Goal: Task Accomplishment & Management: Use online tool/utility

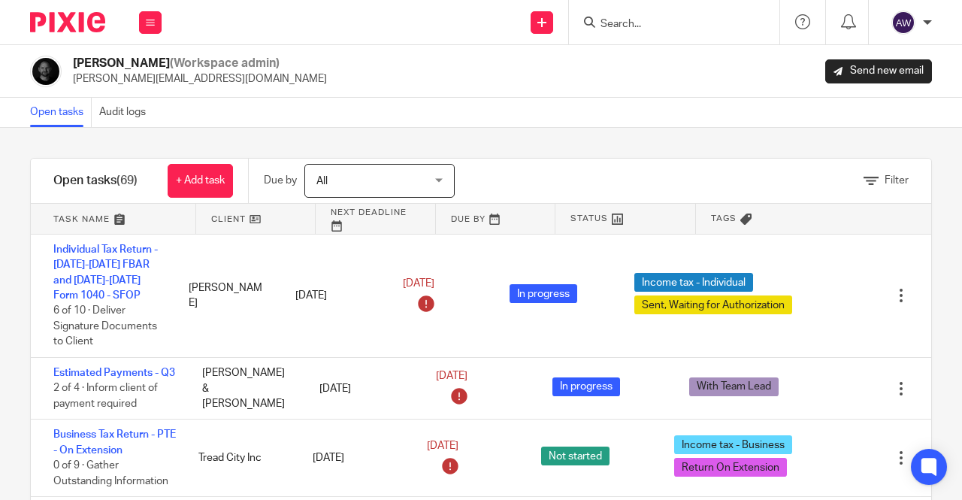
scroll to position [3909, 0]
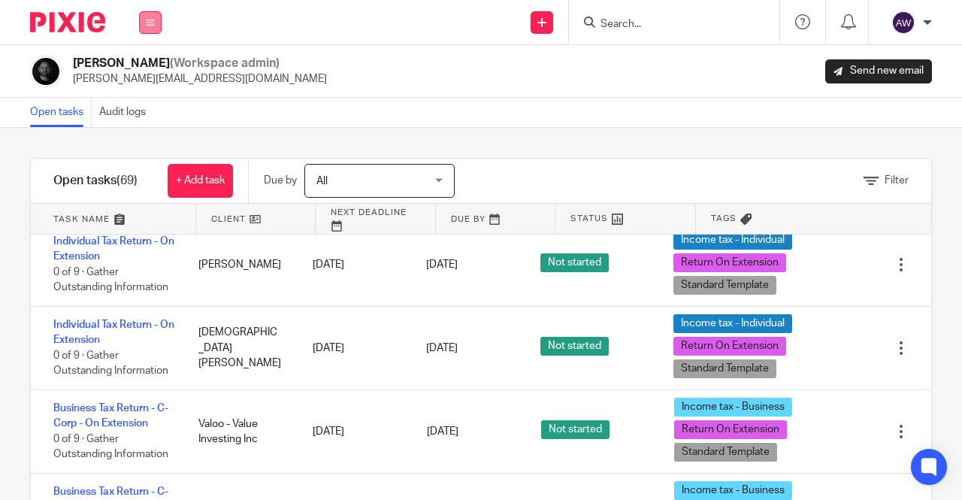
click at [156, 27] on button at bounding box center [150, 22] width 23 height 23
click at [142, 72] on link "Work" at bounding box center [142, 70] width 24 height 11
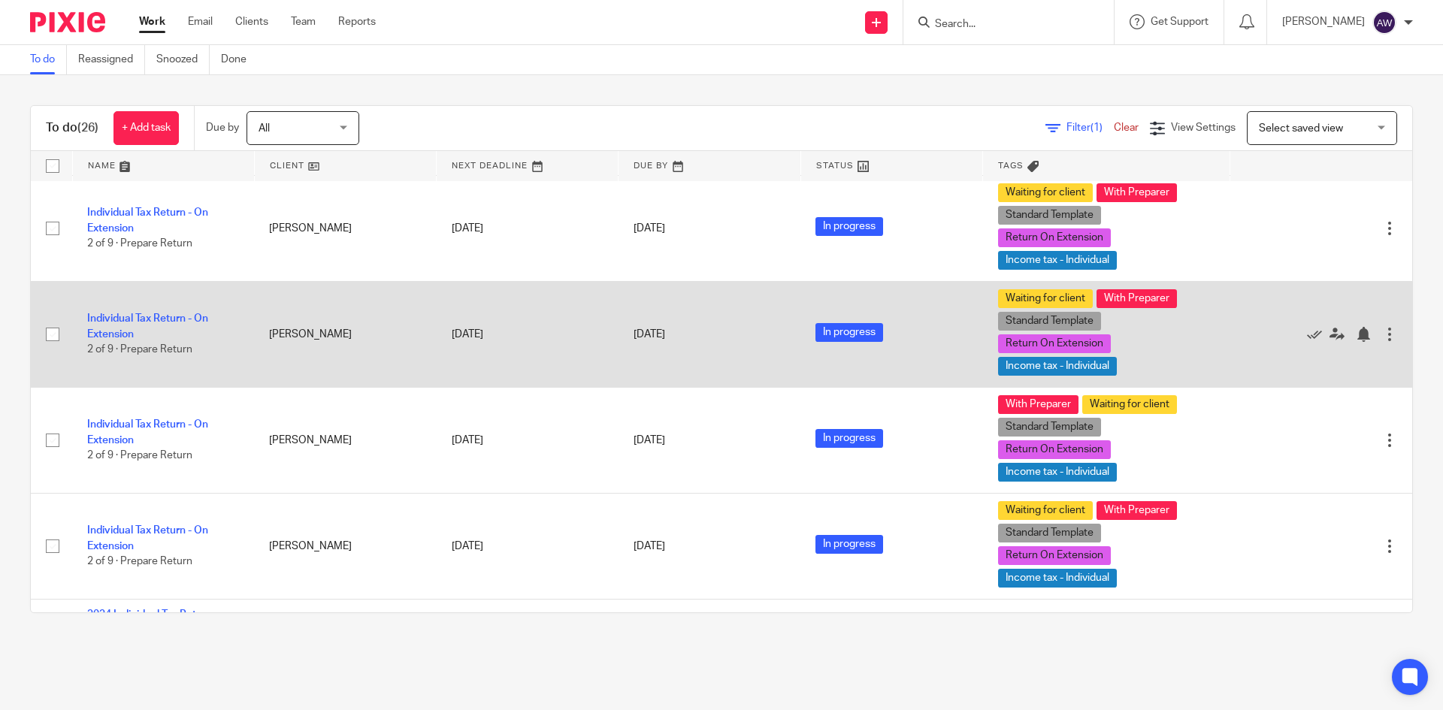
scroll to position [376, 0]
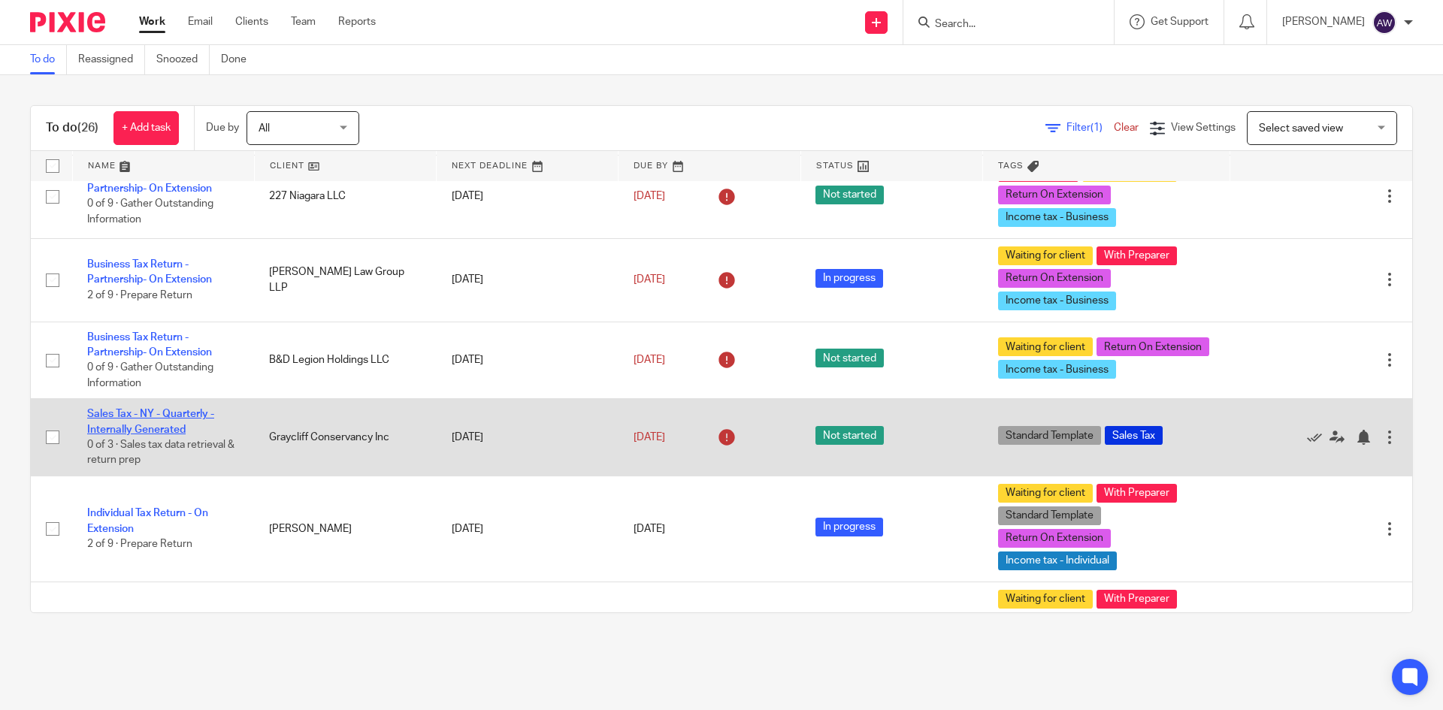
click at [138, 421] on link "Sales Tax - NY - Quarterly - Internally Generated" at bounding box center [150, 422] width 127 height 26
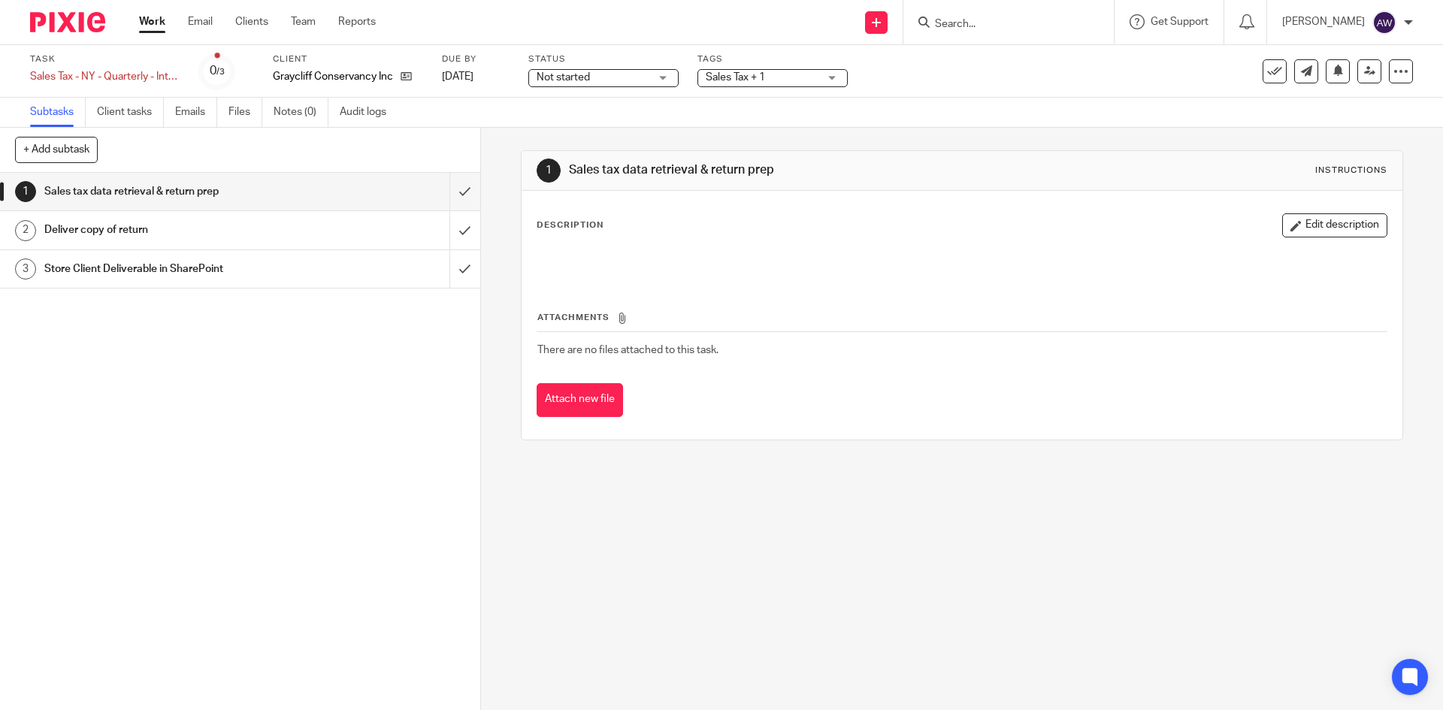
click at [600, 78] on span "Not started" at bounding box center [593, 78] width 113 height 16
click at [569, 117] on ul "Not started In progress" at bounding box center [603, 117] width 149 height 61
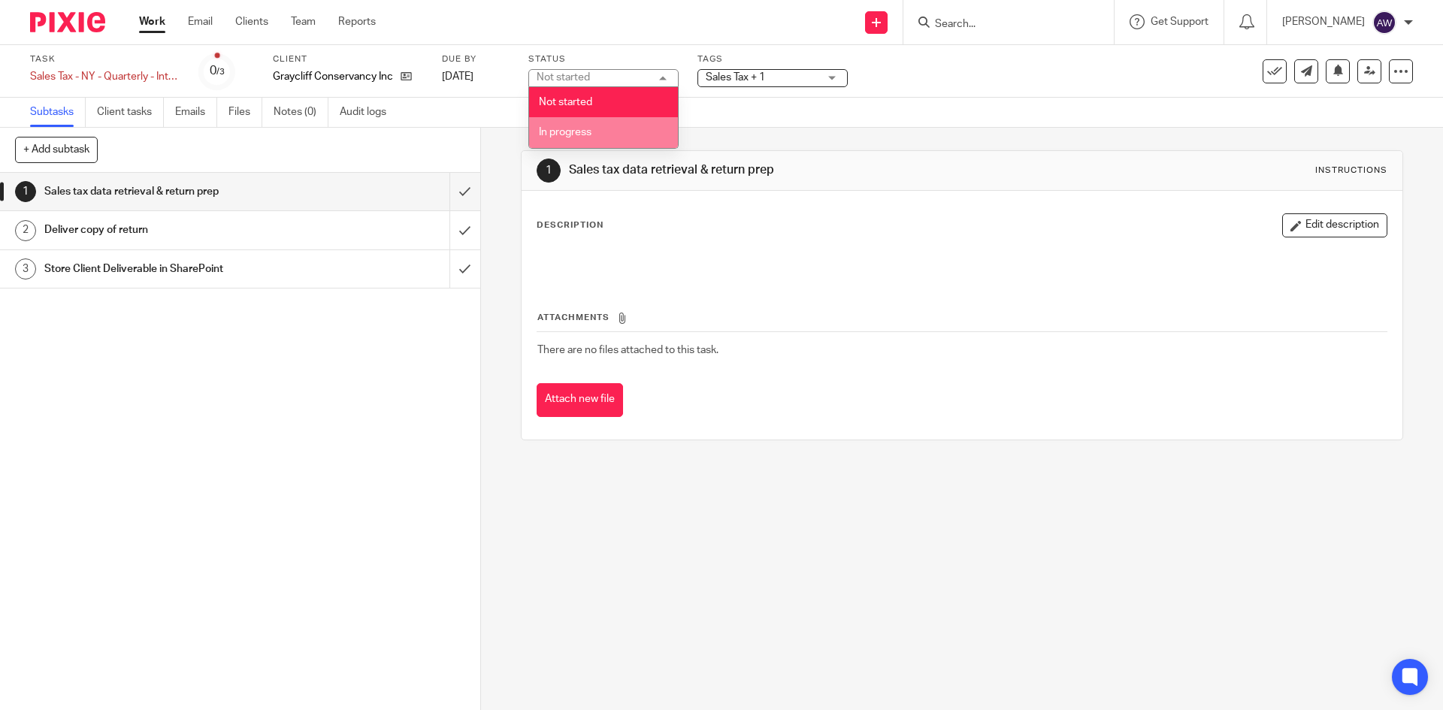
click at [568, 124] on li "In progress" at bounding box center [603, 132] width 149 height 31
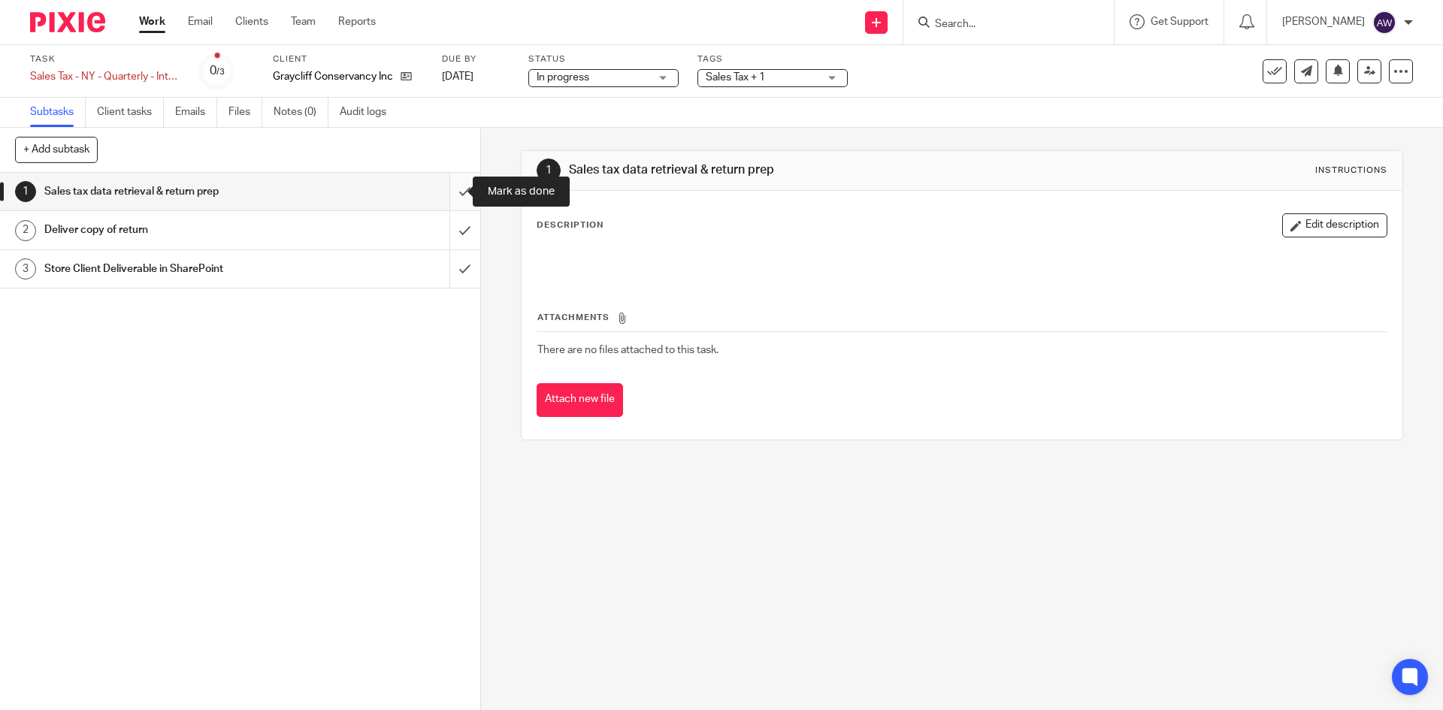
click at [456, 192] on input "submit" at bounding box center [240, 192] width 480 height 38
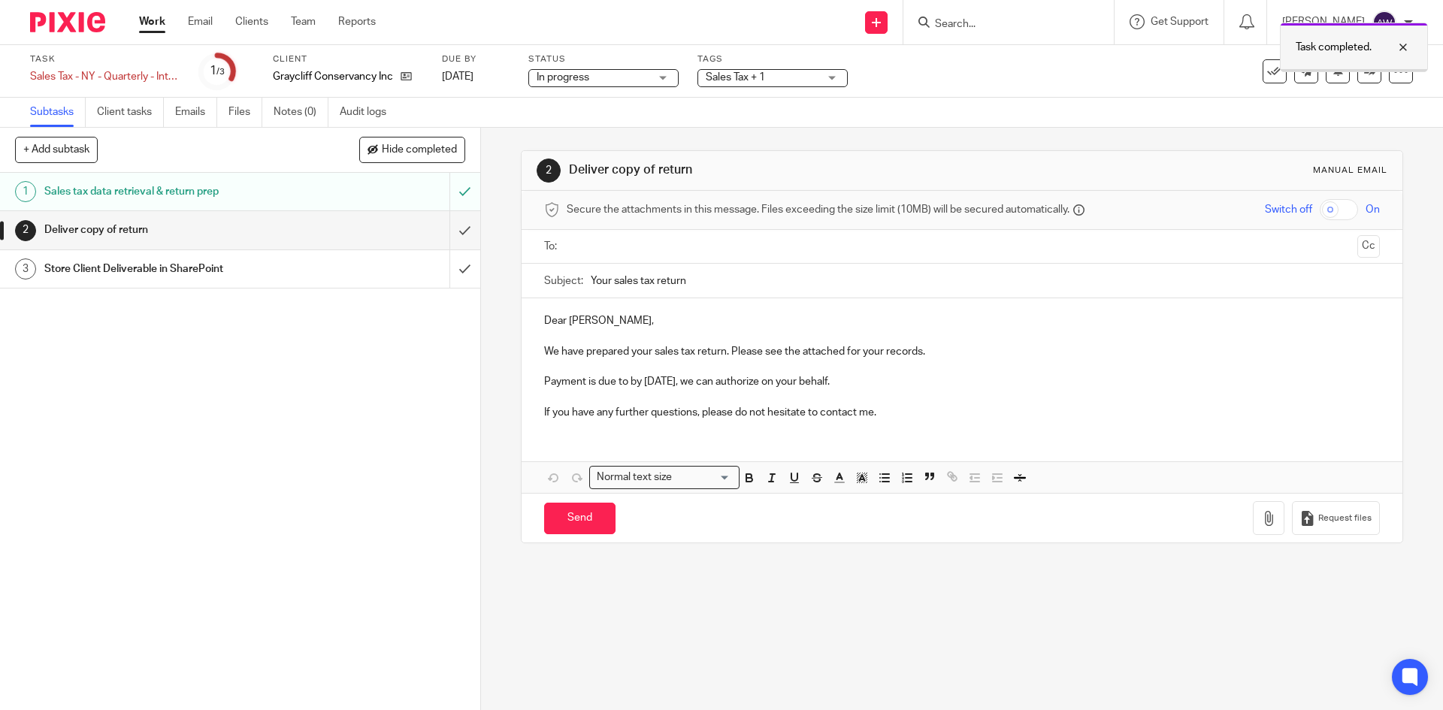
click at [1358, 71] on div "Task completed." at bounding box center [1354, 48] width 148 height 50
click at [1364, 68] on icon at bounding box center [1369, 70] width 11 height 11
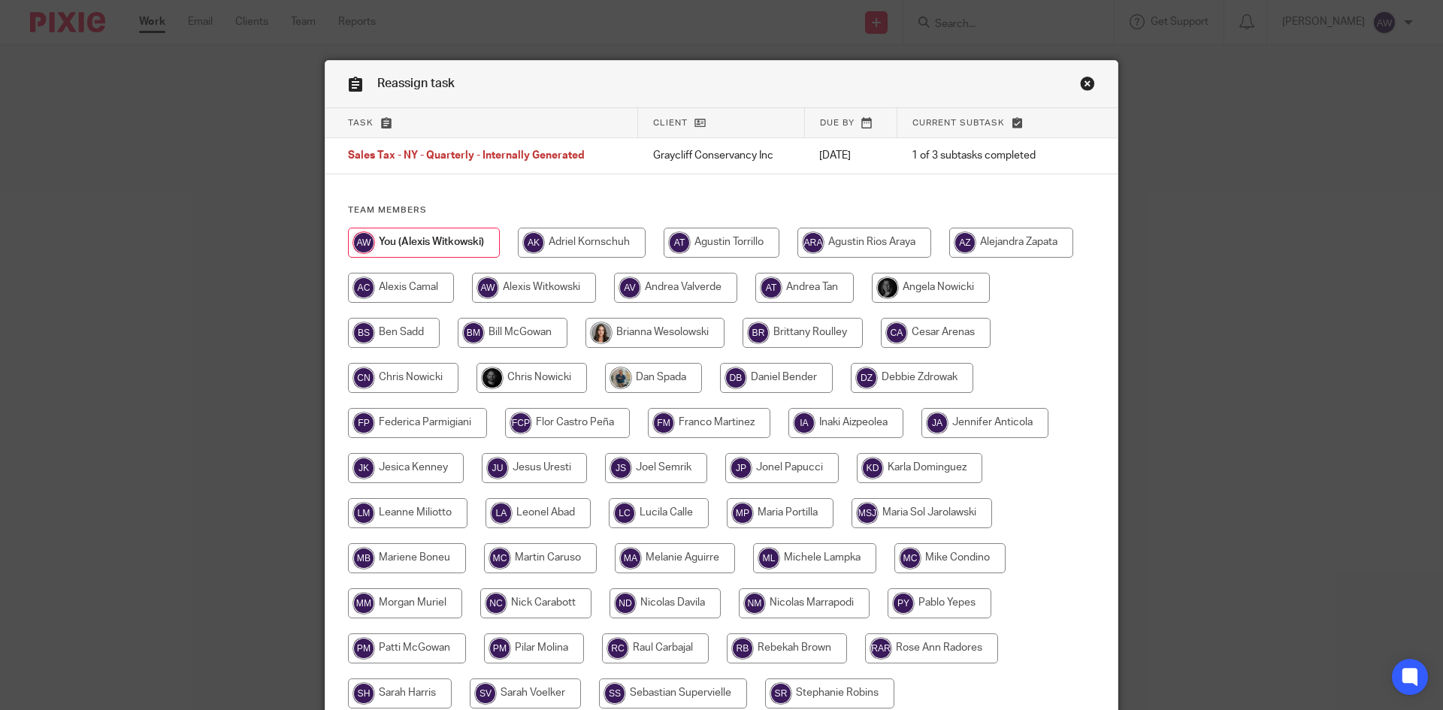
click at [486, 381] on input "radio" at bounding box center [532, 378] width 111 height 30
radio input "true"
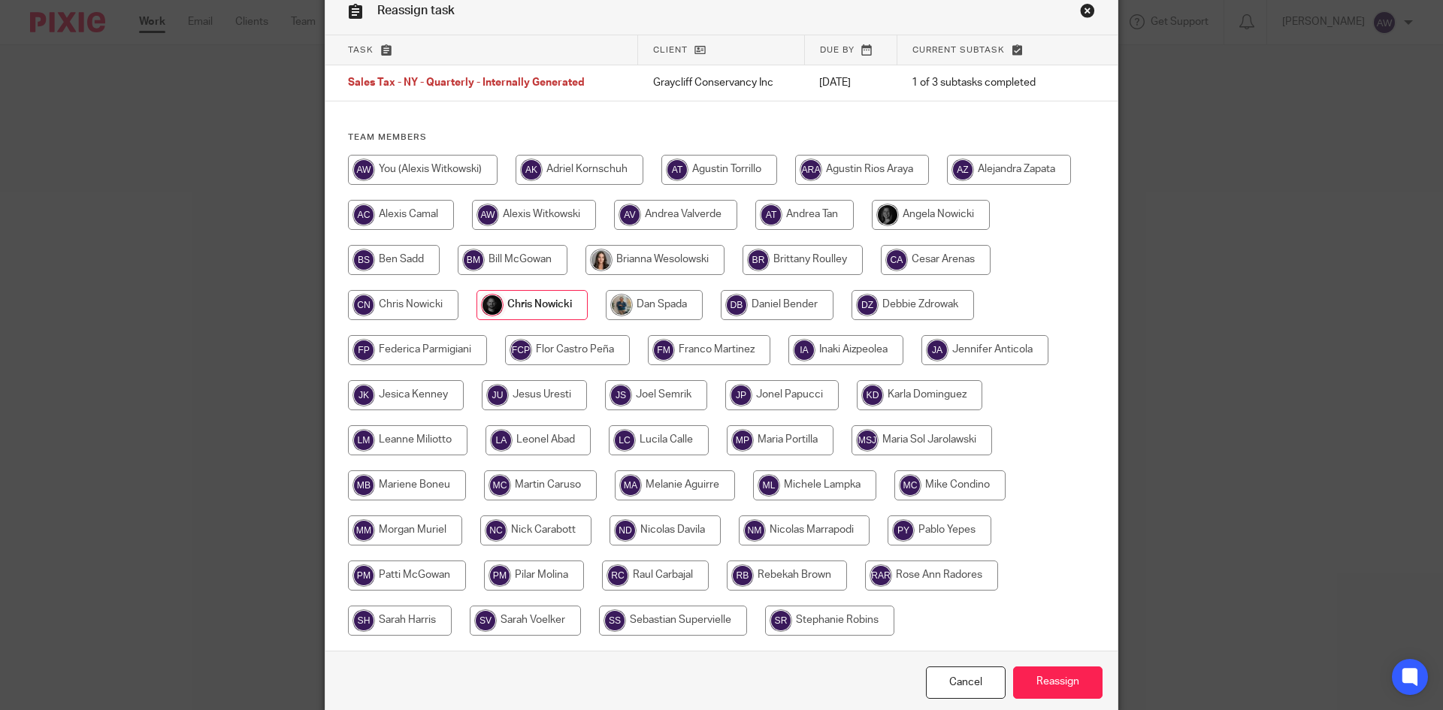
scroll to position [138, 0]
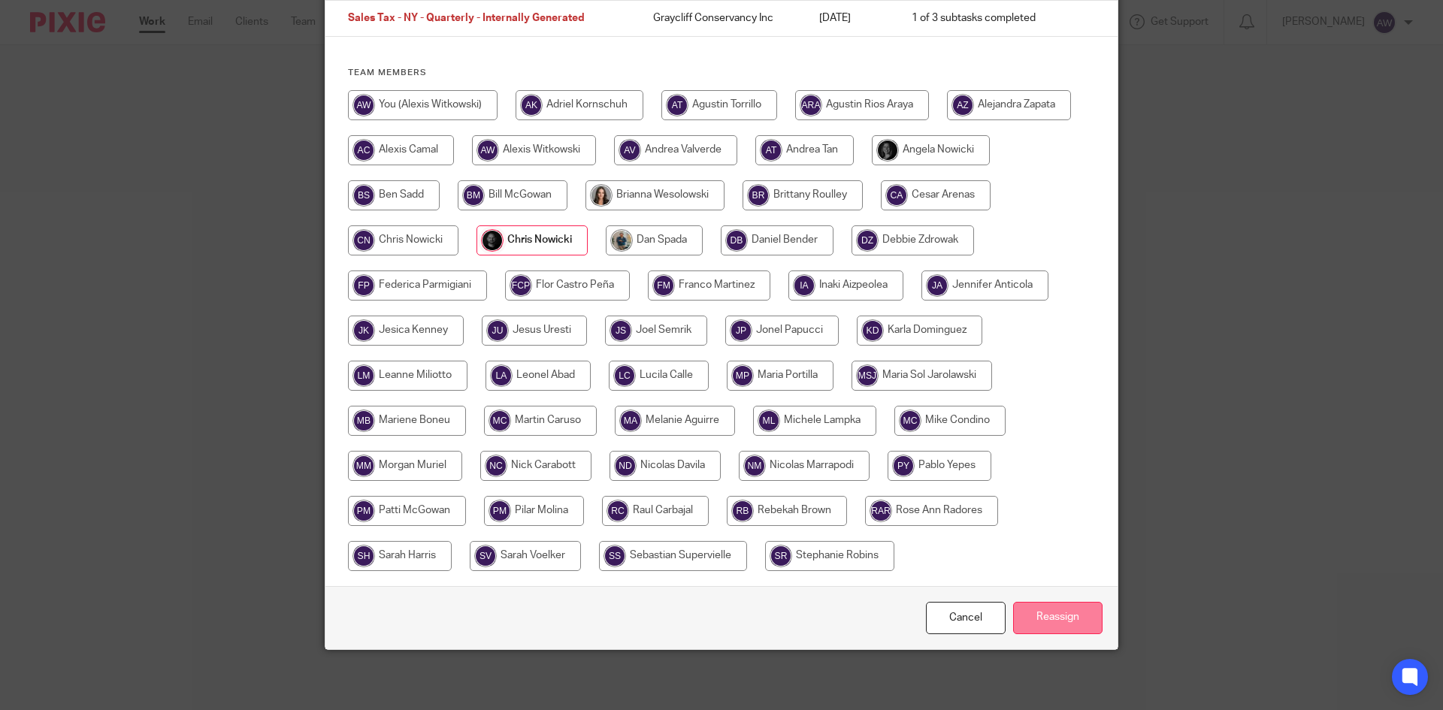
click at [1042, 610] on input "Reassign" at bounding box center [1057, 618] width 89 height 32
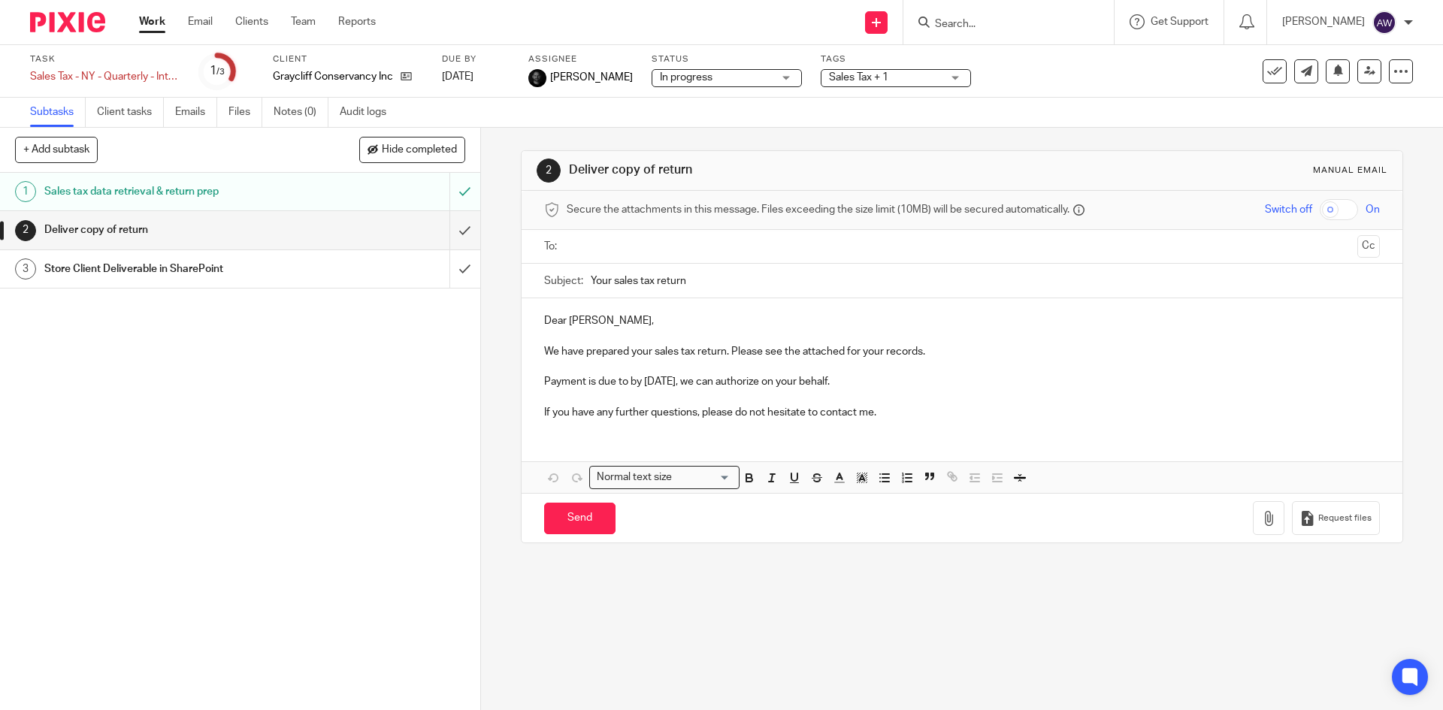
click at [153, 22] on link "Work" at bounding box center [152, 21] width 26 height 15
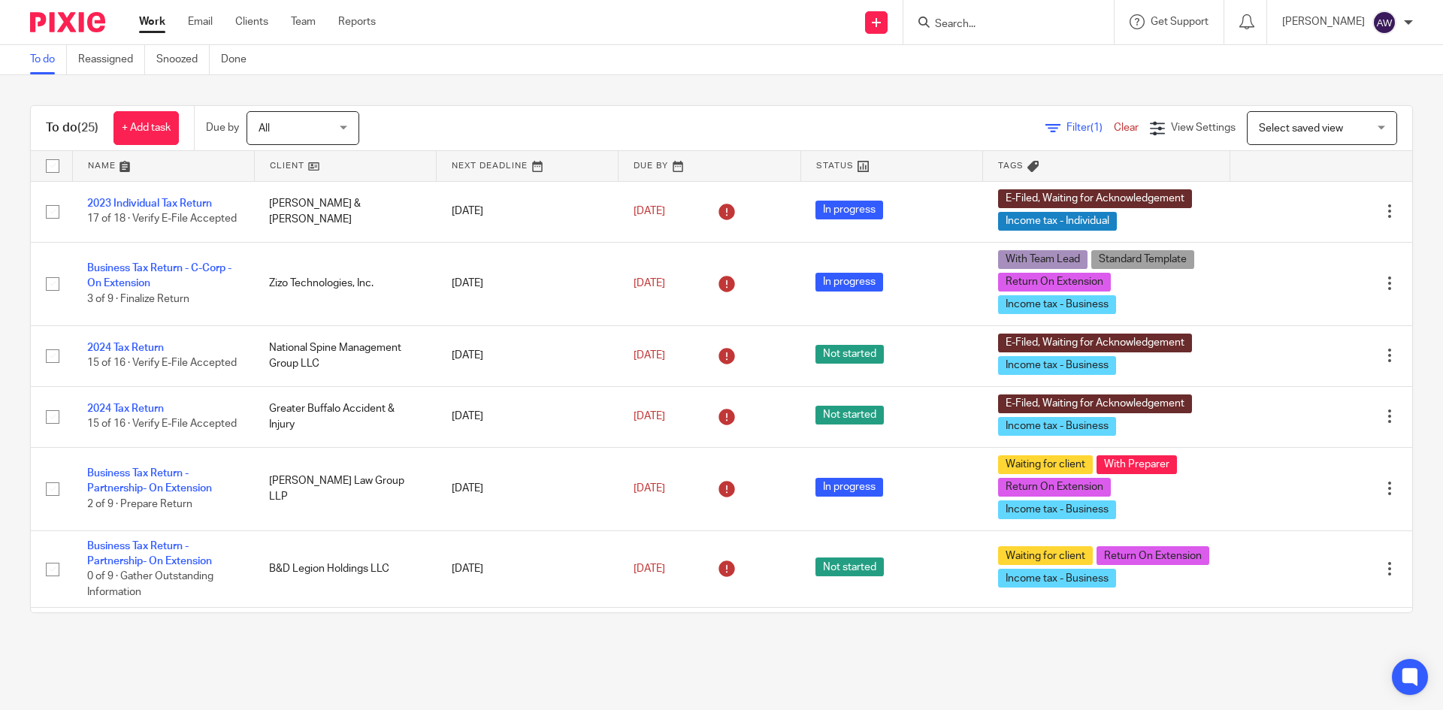
click at [972, 24] on input "Search" at bounding box center [1001, 25] width 135 height 14
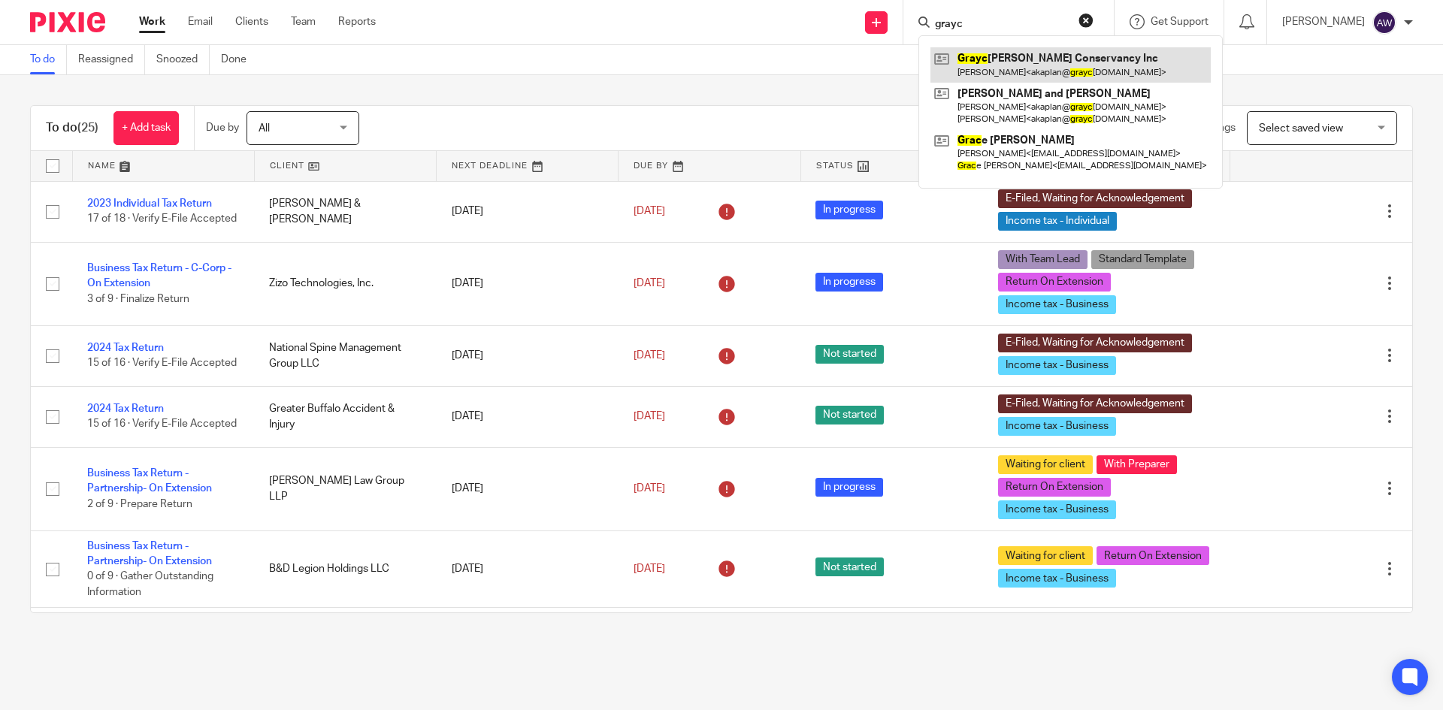
type input "grayc"
click at [1016, 50] on link at bounding box center [1071, 64] width 280 height 35
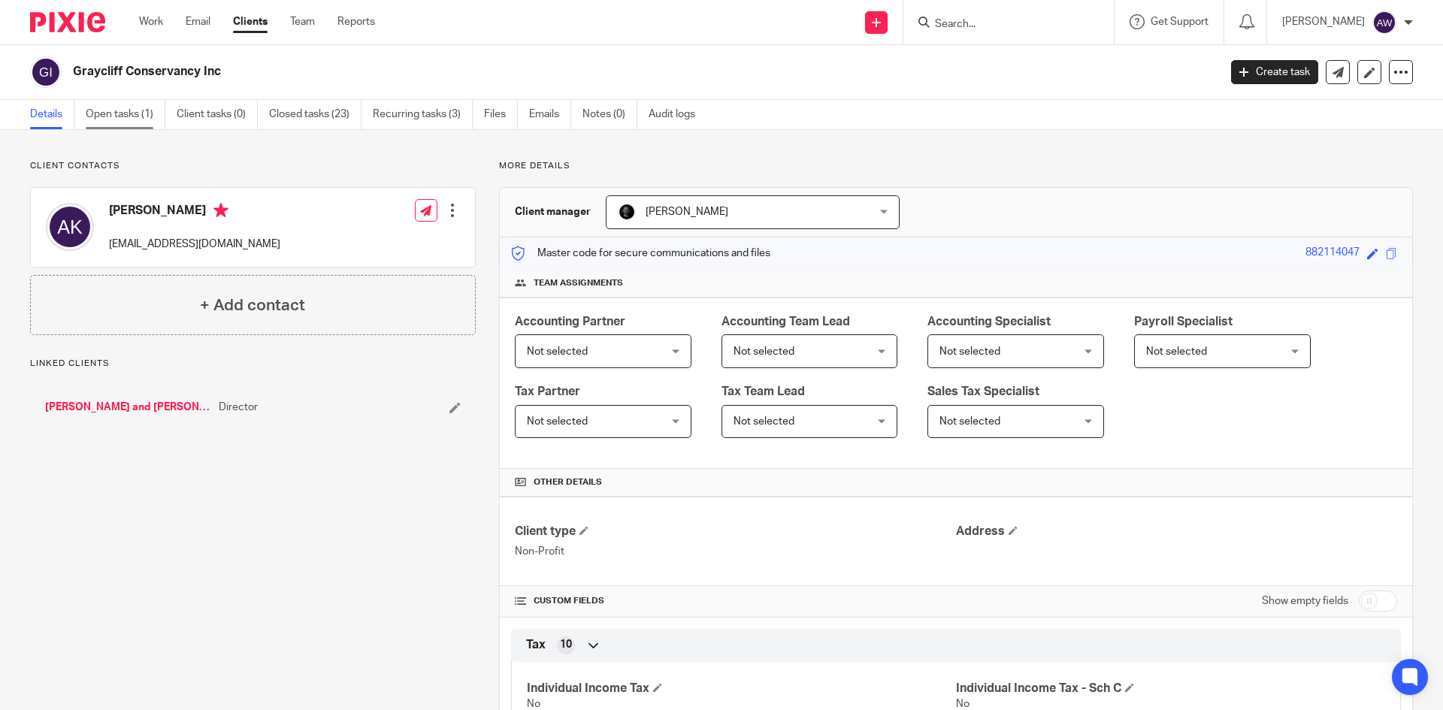
click at [151, 121] on link "Open tasks (1)" at bounding box center [126, 114] width 80 height 29
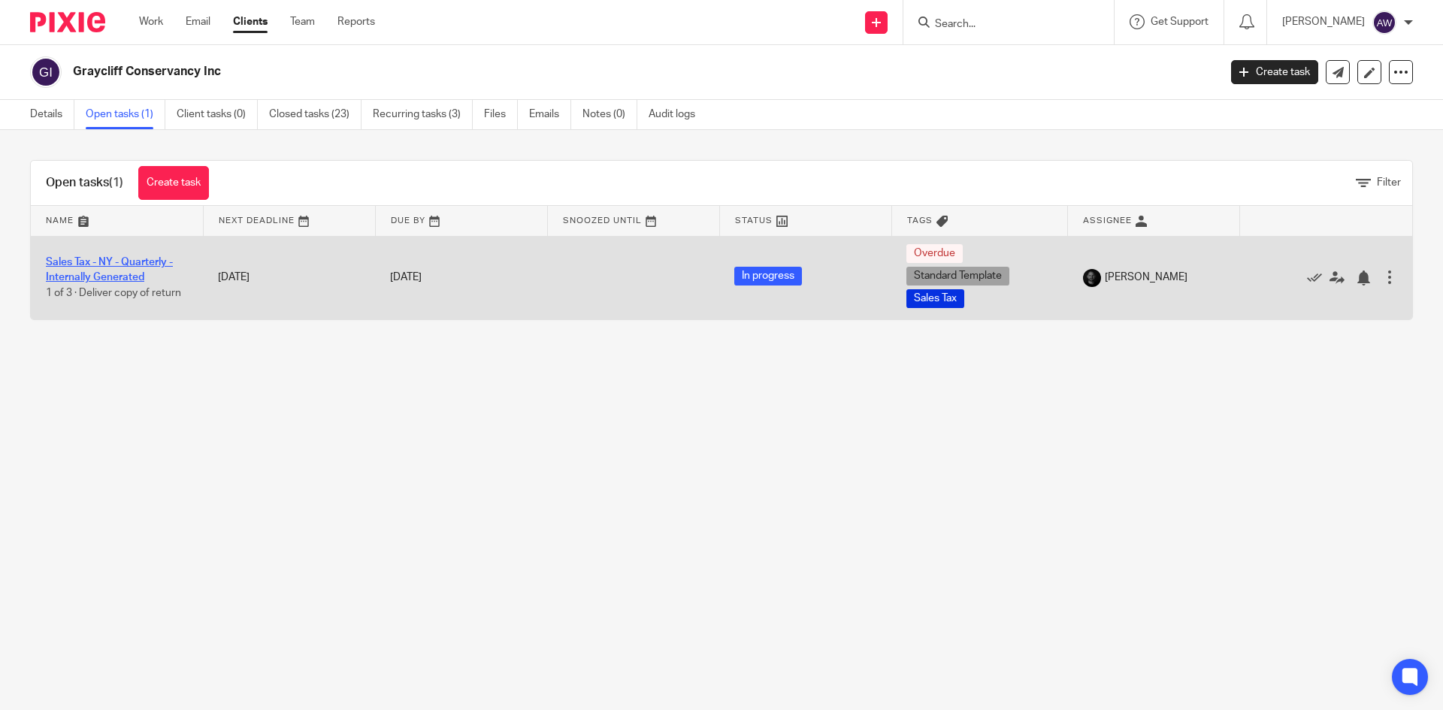
click at [122, 276] on link "Sales Tax - NY - Quarterly - Internally Generated" at bounding box center [109, 270] width 127 height 26
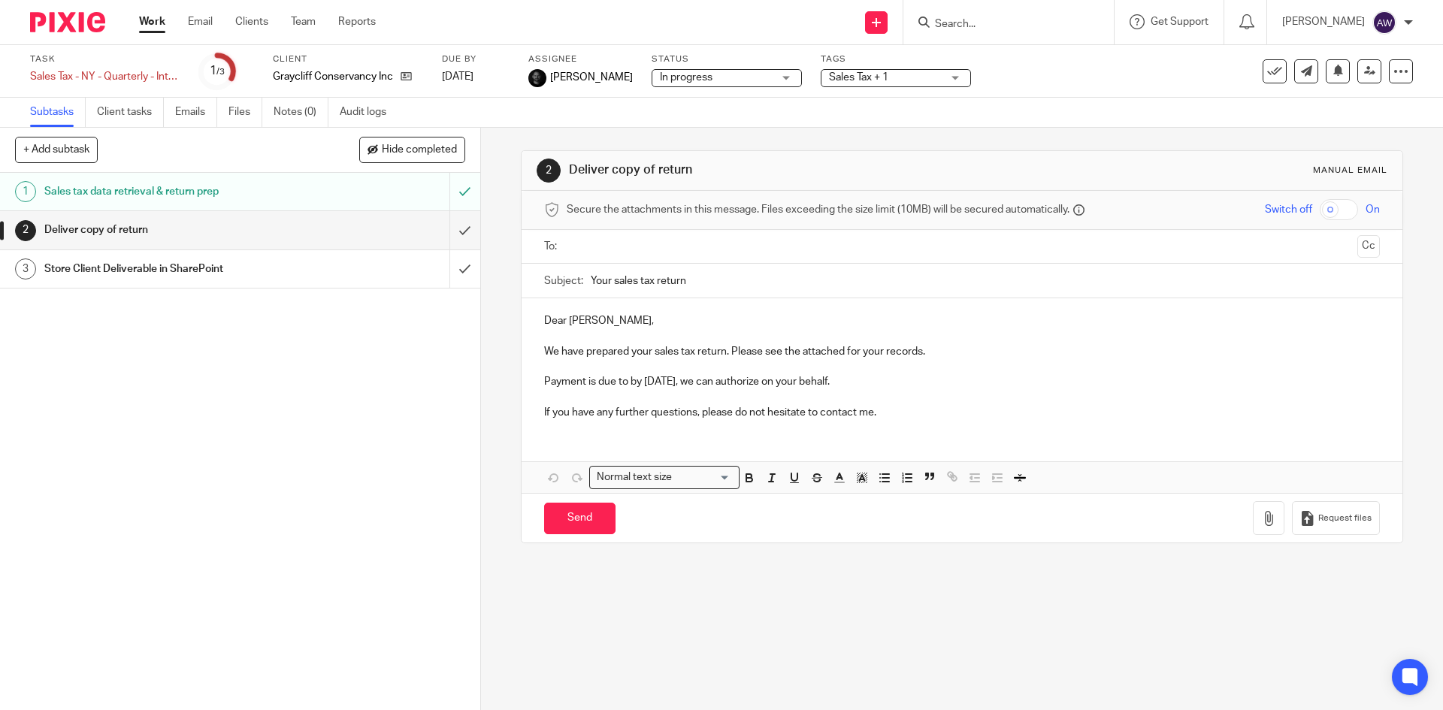
click at [625, 247] on input "text" at bounding box center [961, 246] width 779 height 17
click at [1255, 530] on button "button" at bounding box center [1269, 522] width 32 height 34
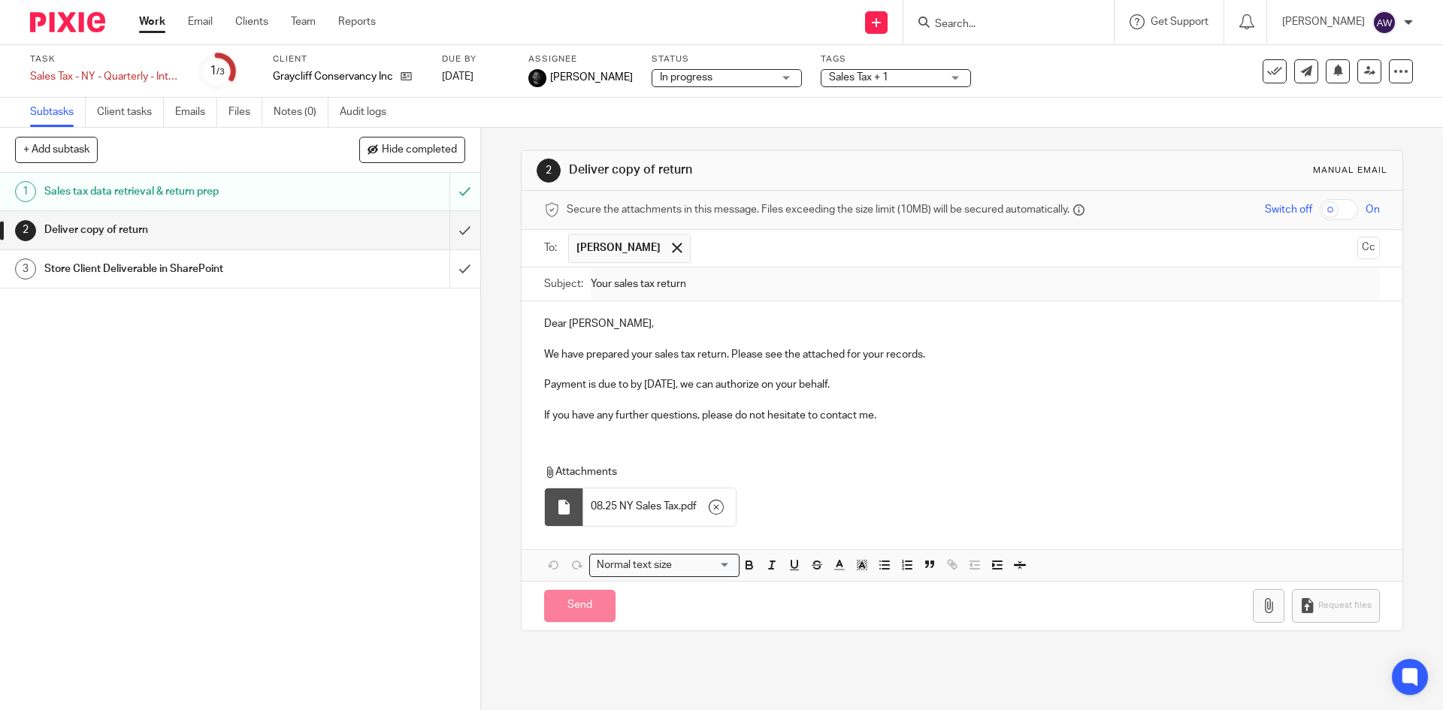
click at [671, 384] on p "Payment is due to by Sep 20, 2025, we can authorize on your behalf." at bounding box center [961, 384] width 835 height 15
click at [913, 414] on p "If you have any further questions, please do not hesitate to contact me." at bounding box center [961, 415] width 835 height 15
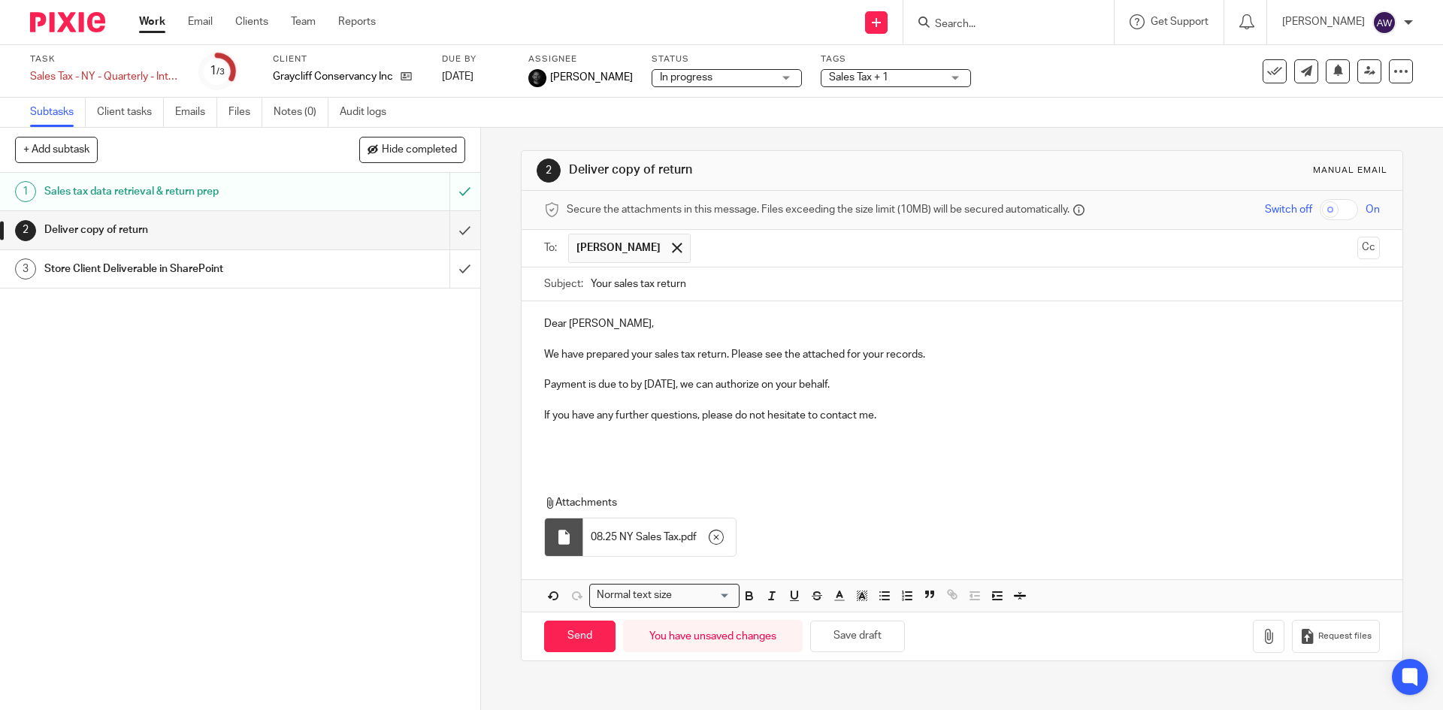
drag, startPoint x: 661, startPoint y: 458, endPoint x: 650, endPoint y: 450, distance: 12.9
click at [661, 458] on div "Dear Anna, We have prepared your sales tax return. Please see the attached for …" at bounding box center [962, 382] width 880 height 163
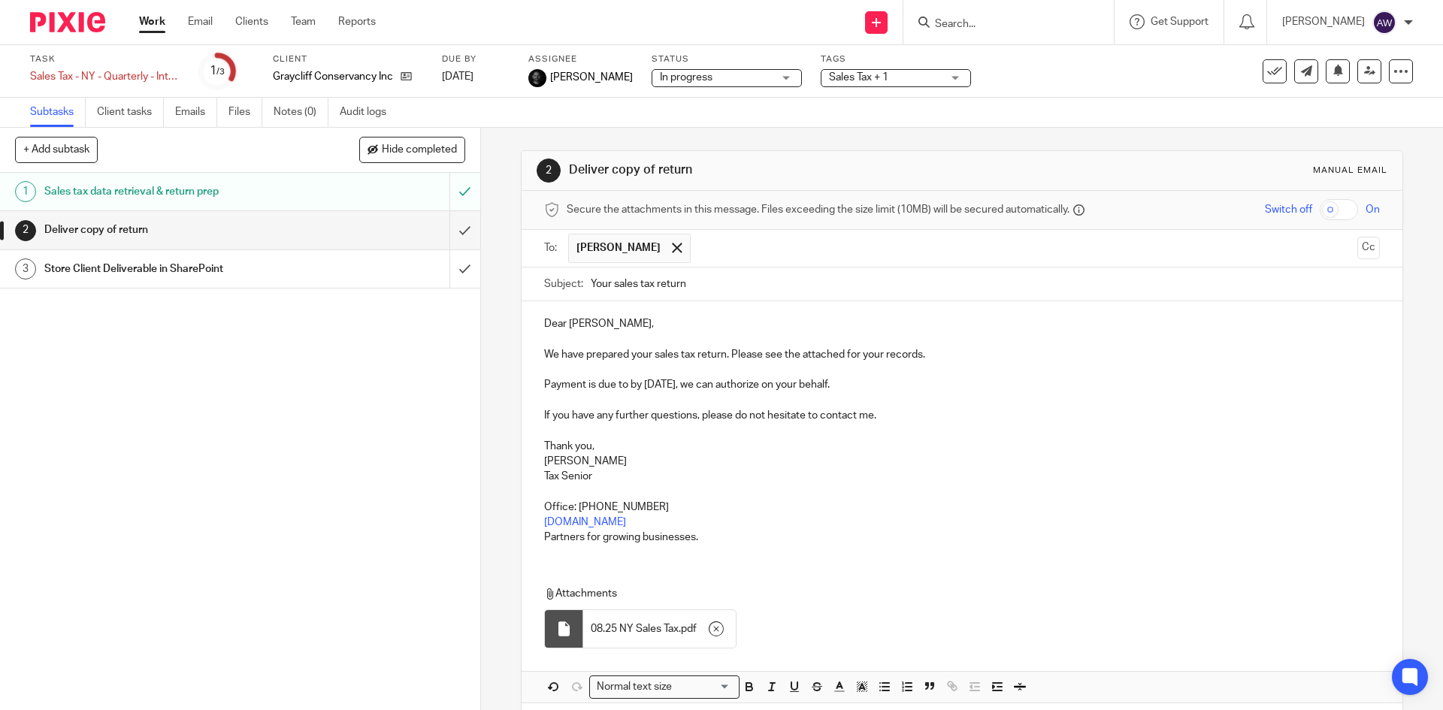
click at [658, 580] on div "Attachments 08.25 NY Sales Tax . pdf" at bounding box center [962, 613] width 880 height 84
click at [607, 549] on div "Dear Anna, We have prepared your sales tax return. Please see the attached for …" at bounding box center [962, 428] width 880 height 255
click at [761, 531] on p "Partners for growing businesses." at bounding box center [961, 537] width 835 height 15
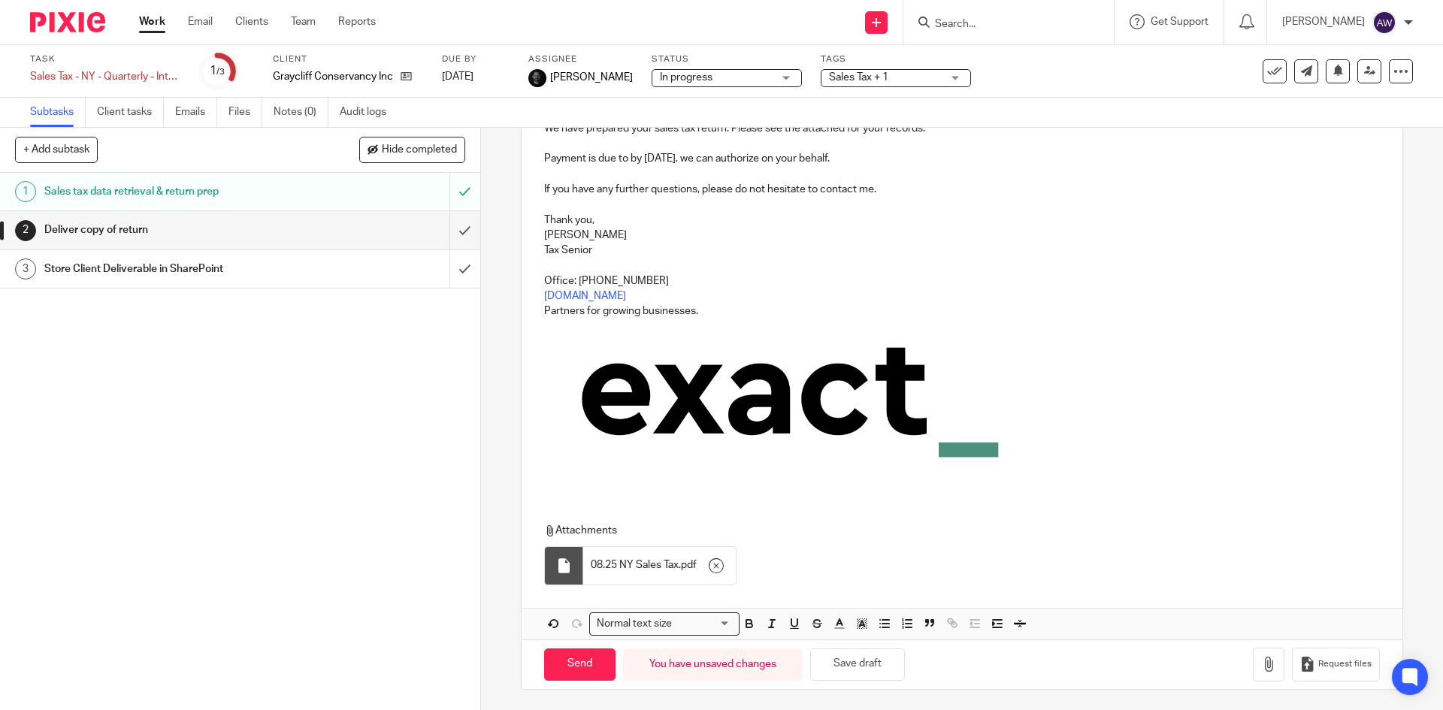
scroll to position [229, 0]
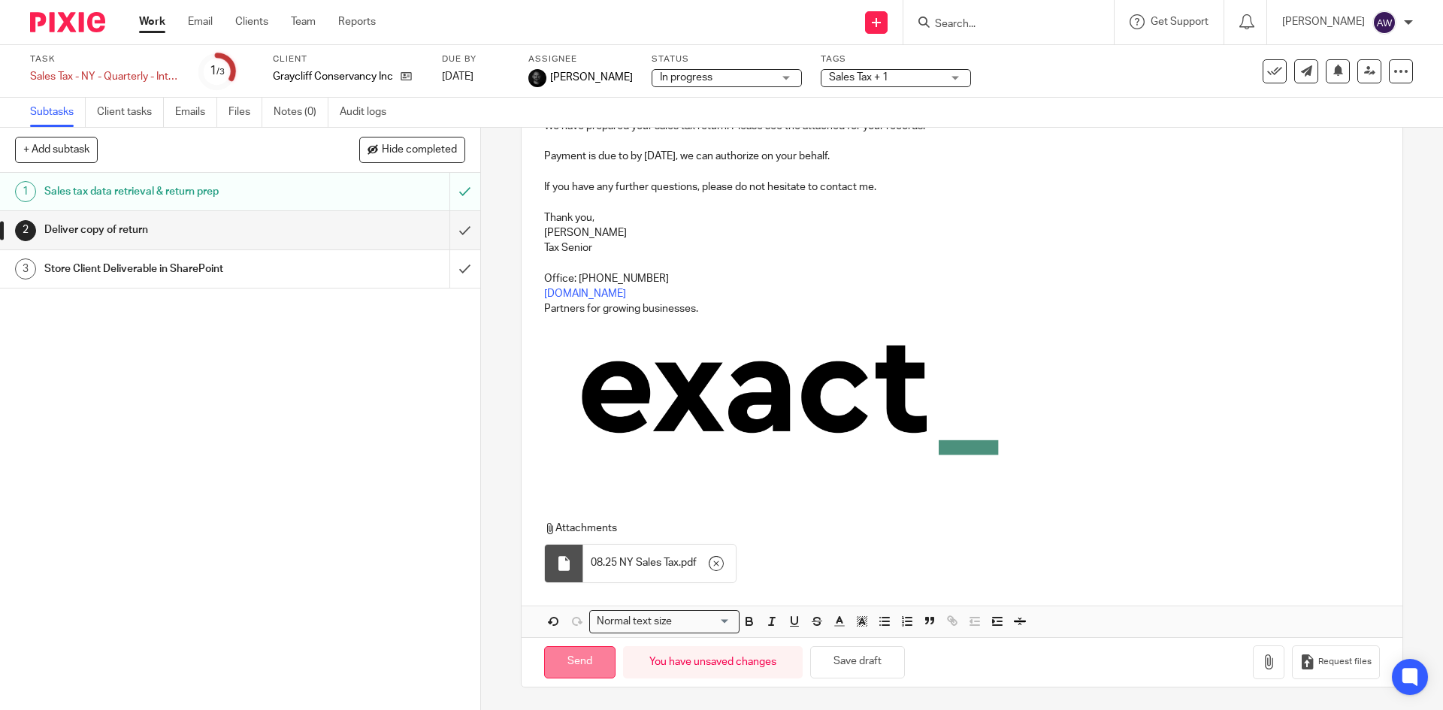
click at [586, 668] on input "Send" at bounding box center [579, 662] width 71 height 32
type input "Sent"
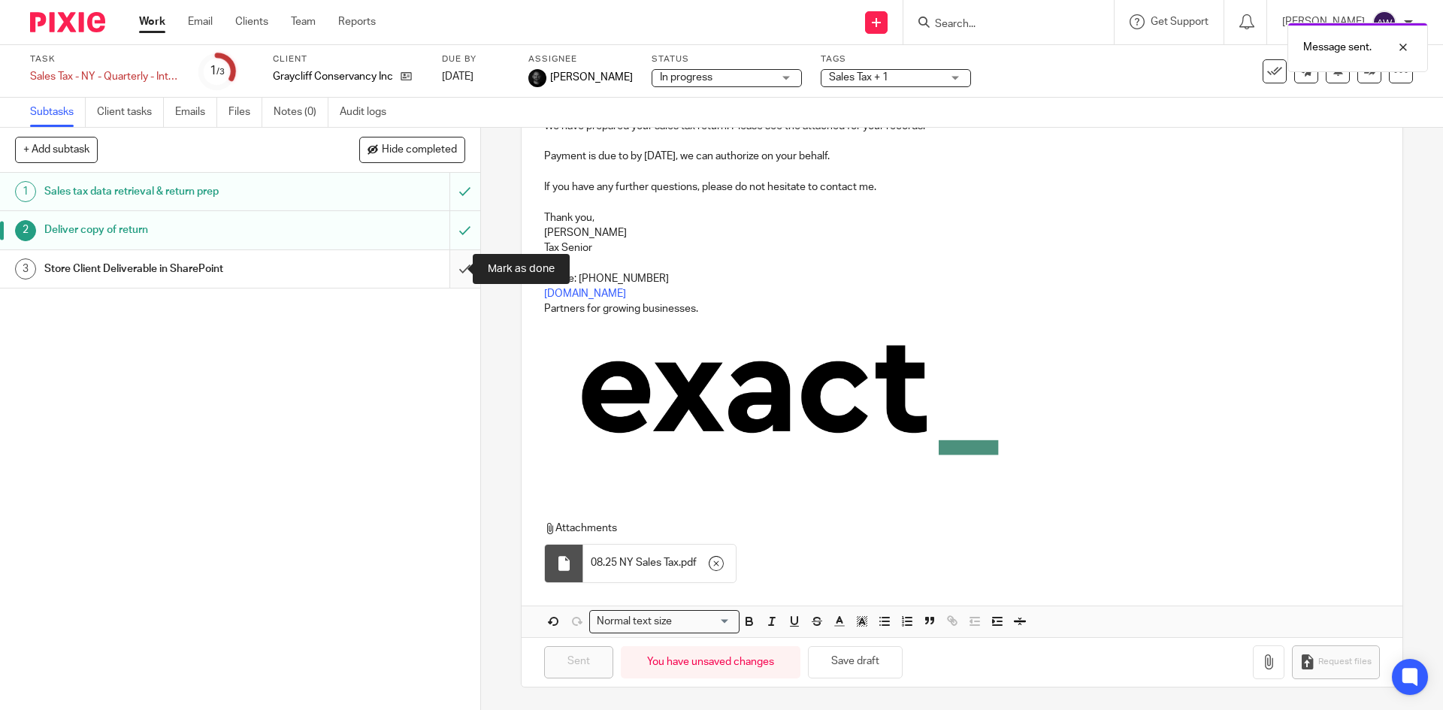
click at [450, 280] on input "submit" at bounding box center [240, 269] width 480 height 38
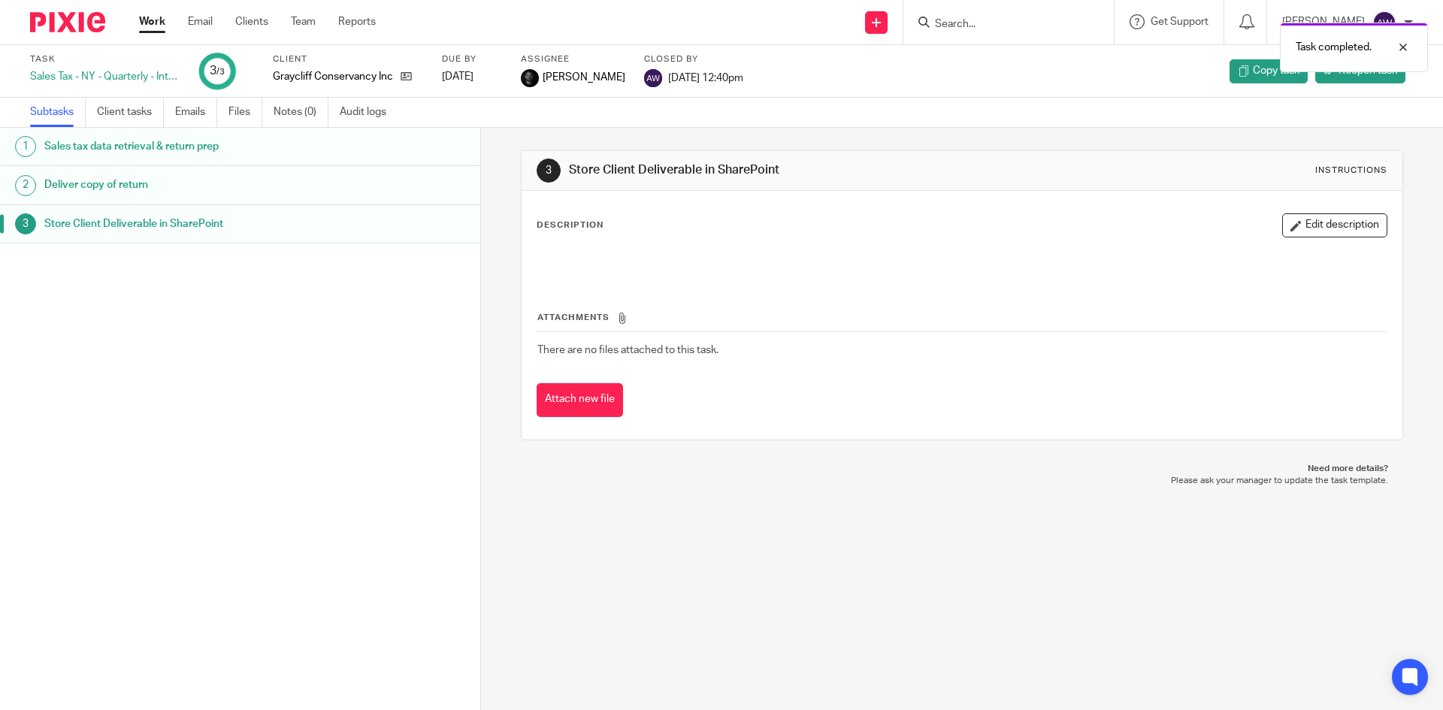
click at [150, 26] on link "Work" at bounding box center [152, 21] width 26 height 15
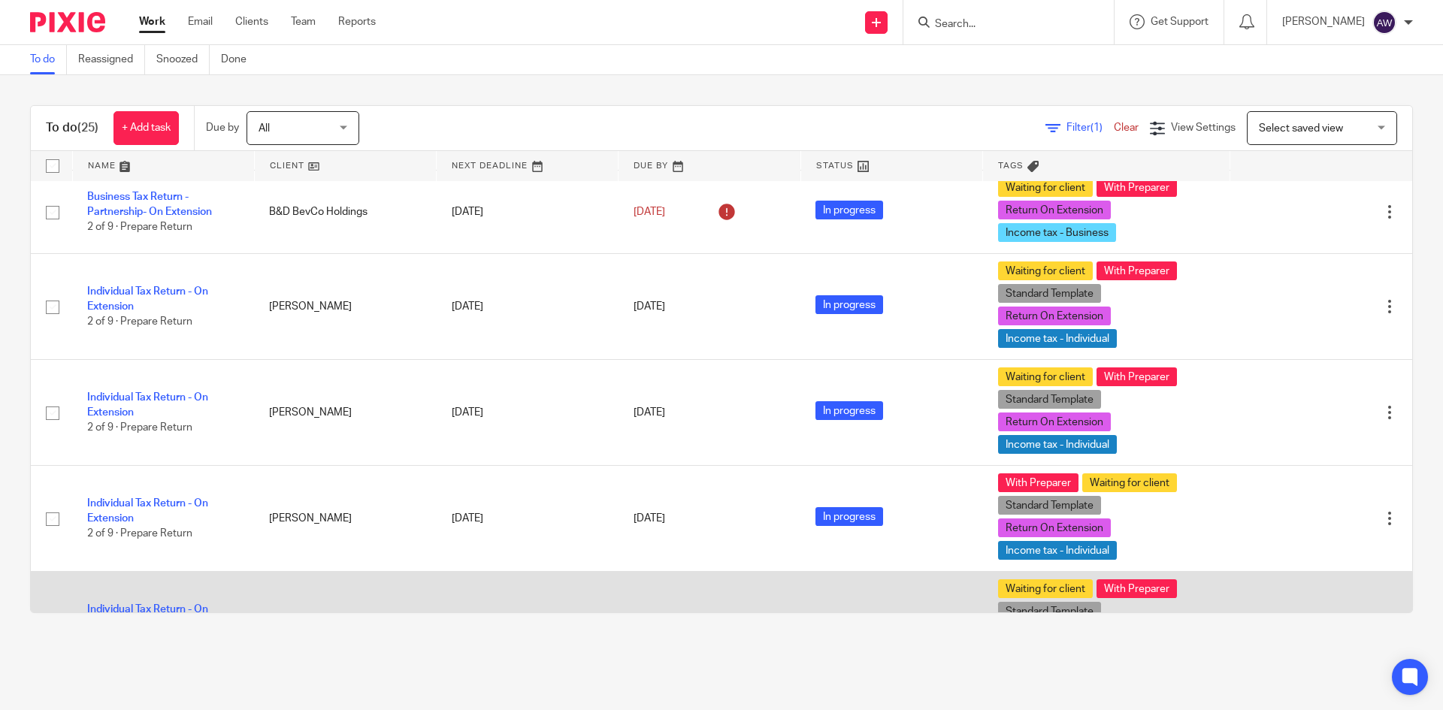
scroll to position [827, 0]
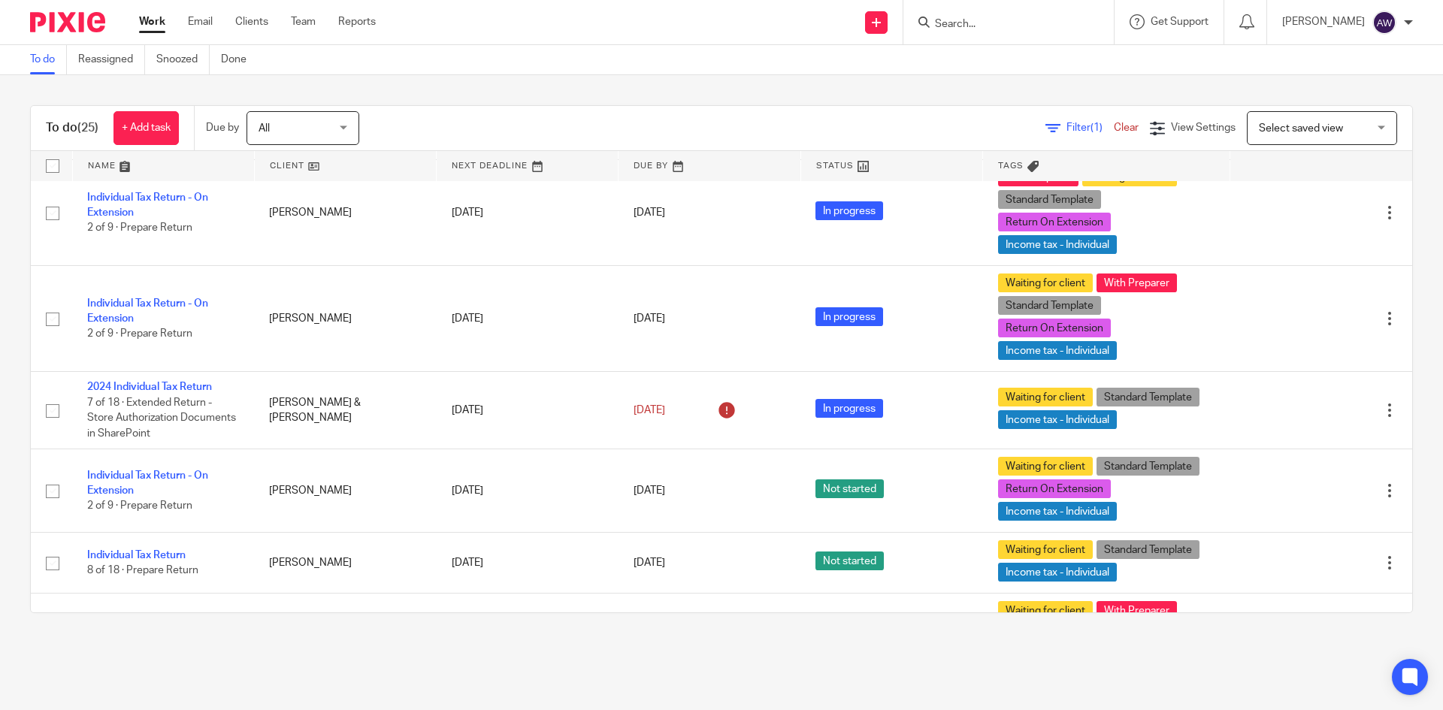
click at [302, 13] on div "Work Email Clients Team Reports Work Email Clients Team Reports Settings" at bounding box center [261, 22] width 274 height 44
click at [302, 15] on link "Team" at bounding box center [303, 21] width 25 height 15
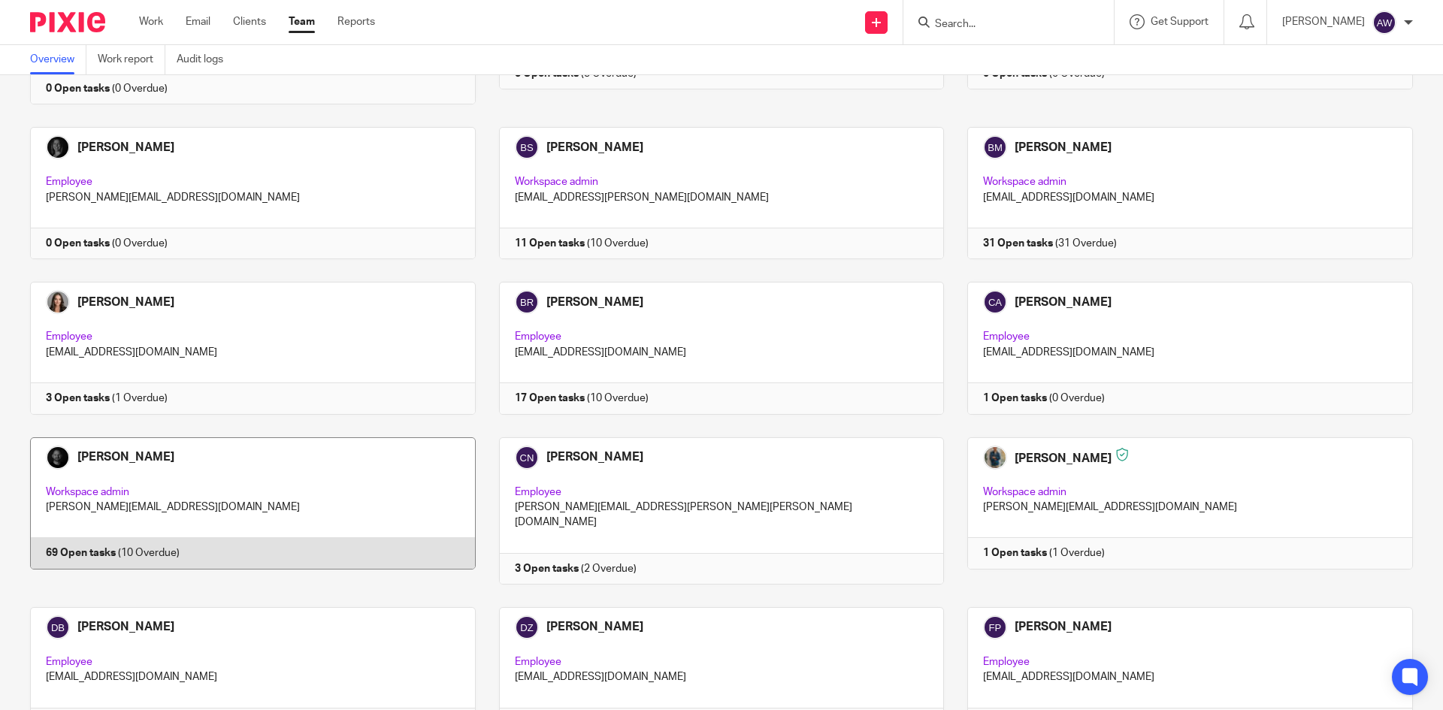
scroll to position [601, 0]
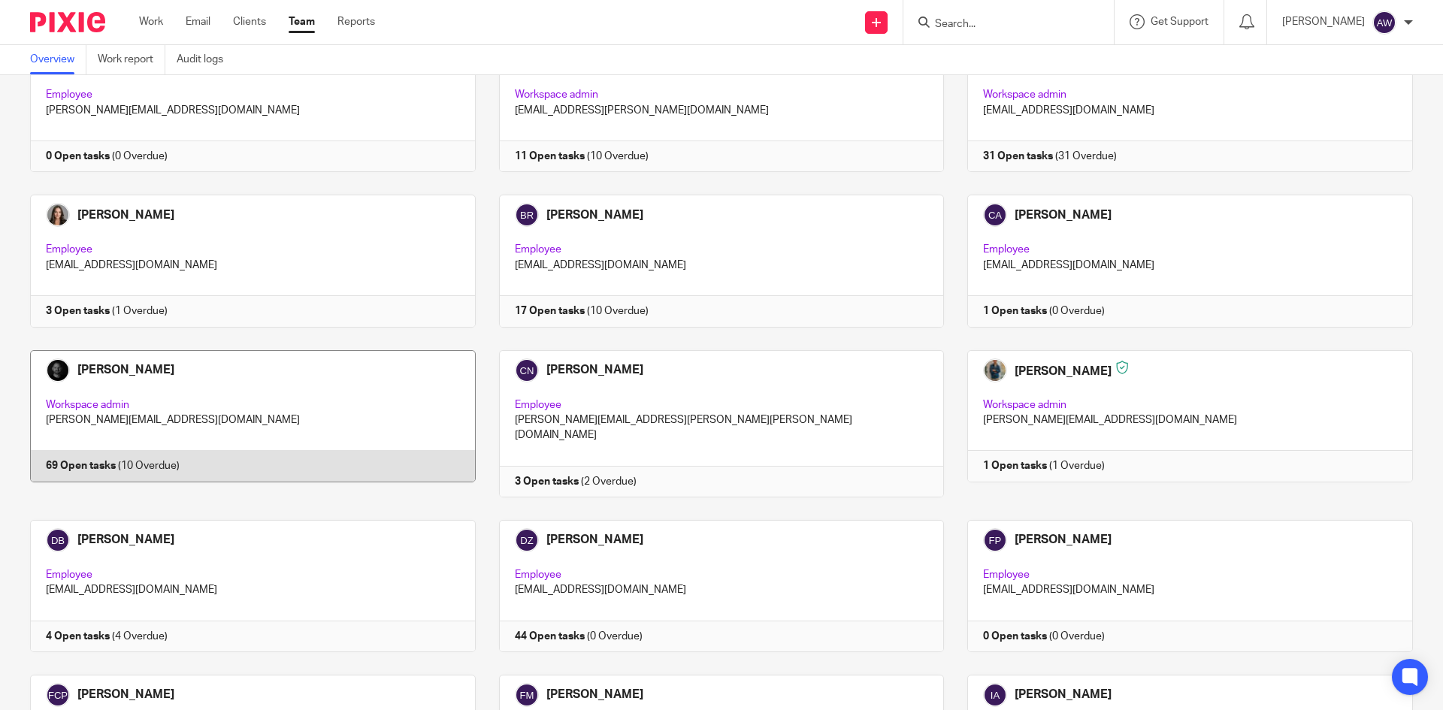
click at [270, 395] on link at bounding box center [241, 423] width 469 height 147
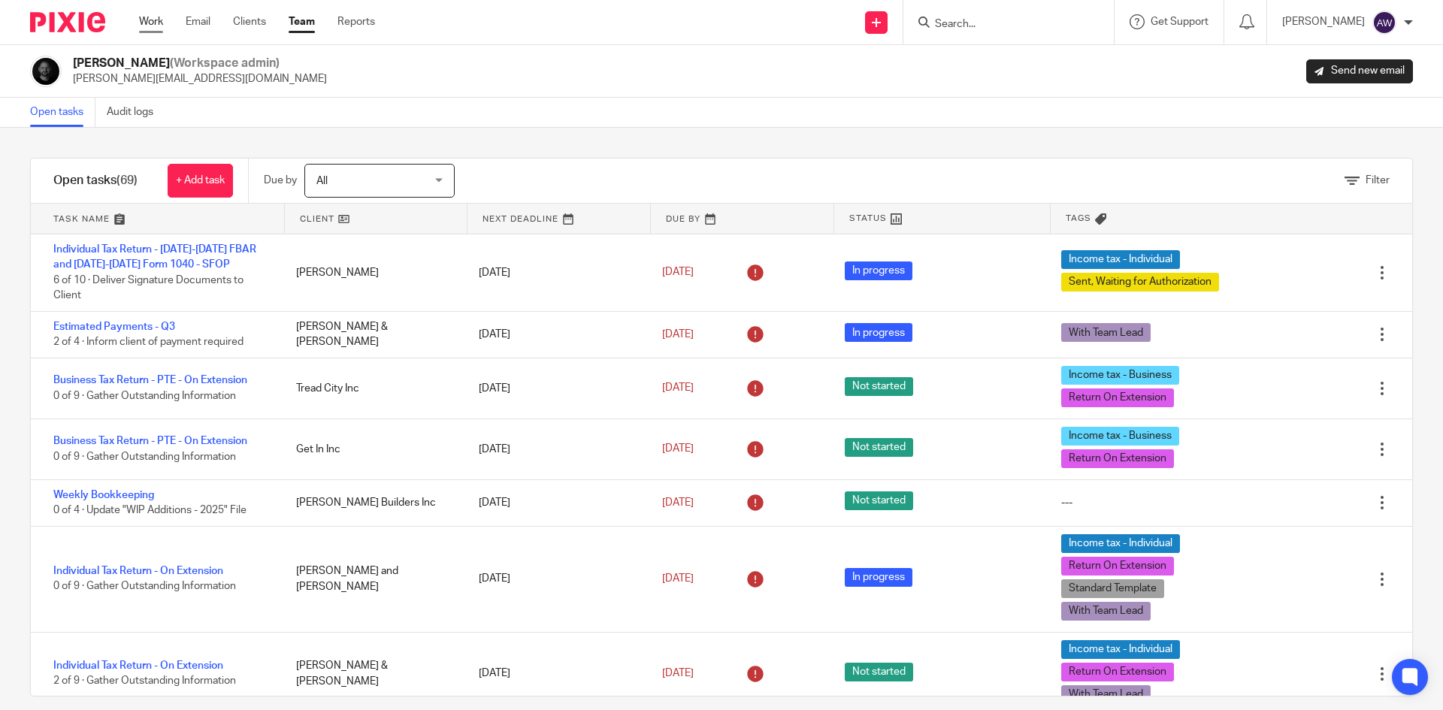
click at [158, 27] on link "Work" at bounding box center [151, 21] width 24 height 15
